Goal: Transaction & Acquisition: Purchase product/service

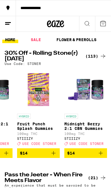
scroll to position [0, 977]
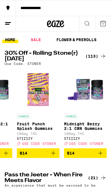
click at [56, 157] on icon "Add to bag" at bounding box center [53, 153] width 7 height 7
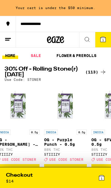
scroll to position [0, 1421]
click at [68, 113] on img "Open page for OG - Purple Punch - 0.5g from STIIIZY" at bounding box center [65, 105] width 43 height 43
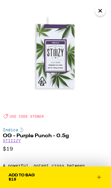
click at [99, 10] on icon "Close" at bounding box center [99, 10] width 3 height 3
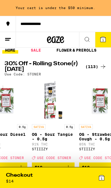
scroll to position [0, 1621]
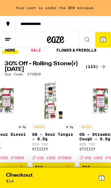
click at [65, 156] on div "SATIVA 0.5g OG - Sour [PERSON_NAME] - 0.5g 91% THC STIIIZY Deal Created with Sk…" at bounding box center [53, 141] width 43 height 35
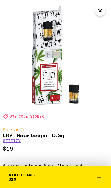
click at [101, 177] on icon at bounding box center [98, 177] width 7 height 7
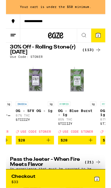
scroll to position [16, 0]
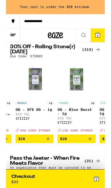
click at [81, 100] on img "Open page for OG - Blue Burst - 1g from STIIIZY" at bounding box center [79, 89] width 43 height 43
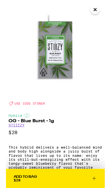
click at [98, 9] on icon "Close" at bounding box center [99, 11] width 7 height 9
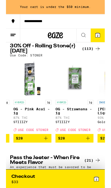
click at [47, 159] on icon "Add to bag" at bounding box center [44, 155] width 7 height 7
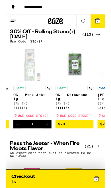
click at [97, 24] on button "3" at bounding box center [103, 23] width 16 height 15
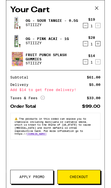
click at [91, 32] on icon "Decrement" at bounding box center [89, 28] width 5 height 7
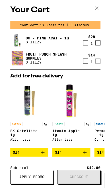
click at [101, 11] on icon at bounding box center [101, 9] width 9 height 9
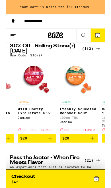
scroll to position [0, 2194]
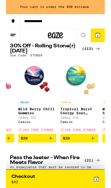
click at [98, 159] on icon "Add to bag" at bounding box center [97, 155] width 7 height 7
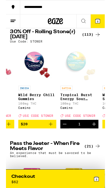
click at [85, 27] on button at bounding box center [87, 24] width 16 height 16
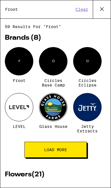
type input "Froot"
click at [13, 60] on div "F" at bounding box center [19, 61] width 28 height 28
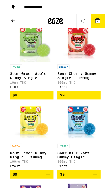
click at [49, 110] on icon "Add to bag" at bounding box center [46, 107] width 7 height 7
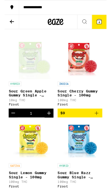
scroll to position [141, 0]
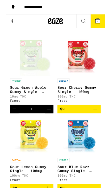
click at [103, 22] on span "4" at bounding box center [103, 23] width 2 height 3
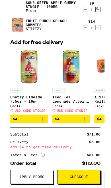
scroll to position [60, 0]
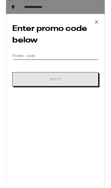
click at [22, 65] on input "Promo Code" at bounding box center [55, 62] width 96 height 9
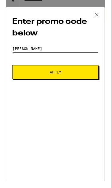
type input "[PERSON_NAME]"
click at [30, 87] on span "Apply" at bounding box center [55, 89] width 57 height 4
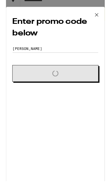
scroll to position [149, 0]
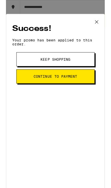
click at [24, 70] on button "Keep Shopping" at bounding box center [56, 67] width 88 height 16
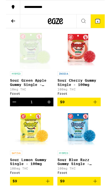
click at [106, 23] on button "4" at bounding box center [103, 23] width 16 height 15
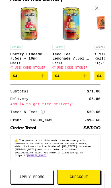
scroll to position [116, 0]
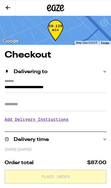
click at [66, 104] on input "Apt/Suite" at bounding box center [56, 105] width 102 height 14
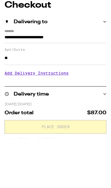
type input "**"
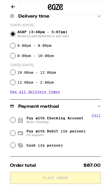
scroll to position [126, 0]
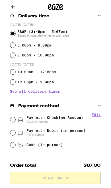
click at [7, 137] on input "Pay with Checking Account Basic Checking" at bounding box center [8, 135] width 6 height 6
radio input "true"
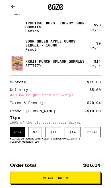
scroll to position [347, 0]
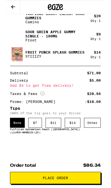
click at [51, 140] on div "$ 11" at bounding box center [53, 138] width 18 height 11
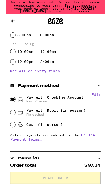
scroll to position [165, 0]
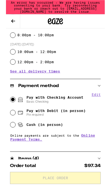
click at [10, 126] on div "Pay with Debit (in person) Pin required" at bounding box center [55, 126] width 101 height 15
click at [9, 129] on input "Pay with Debit (in person) Pin required" at bounding box center [8, 127] width 6 height 6
radio input "true"
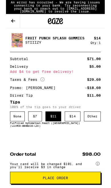
scroll to position [366, 0]
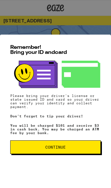
click at [82, 149] on button "Continue" at bounding box center [55, 147] width 90 height 14
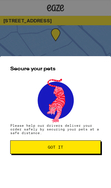
click at [85, 151] on button "Got it" at bounding box center [55, 147] width 90 height 14
